Goal: Task Accomplishment & Management: Complete application form

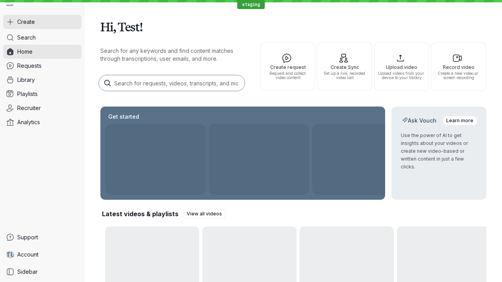
click at [42, 22] on button "Create" at bounding box center [42, 22] width 78 height 14
